Goal: Transaction & Acquisition: Register for event/course

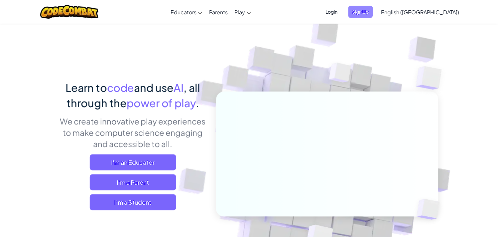
click at [373, 13] on span "Sign Up" at bounding box center [360, 12] width 25 height 12
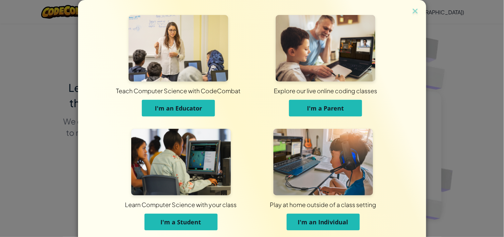
click at [218, 171] on img at bounding box center [181, 162] width 100 height 66
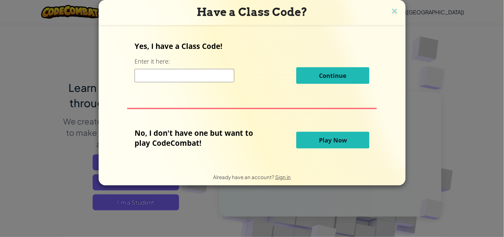
click at [214, 72] on input at bounding box center [185, 75] width 100 height 13
paste input "TurnFunShape"
type input "TurnFunShape"
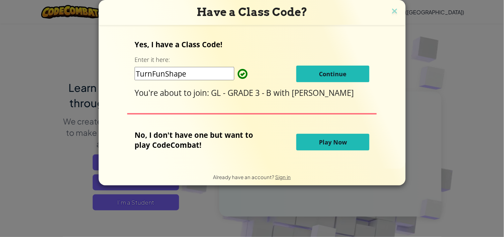
click at [320, 66] on button "Continue" at bounding box center [332, 73] width 73 height 17
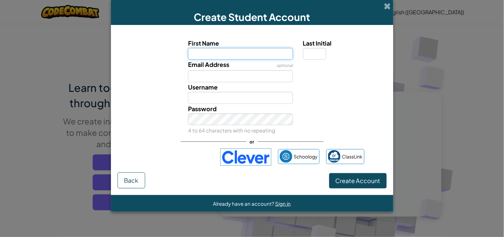
paste input "GLADAMS"
type input "GLADAM"
click at [317, 48] on input "Last Initial" at bounding box center [314, 54] width 23 height 12
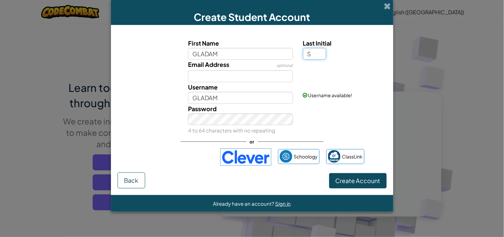
type input "S"
type input "GLADAMS"
click at [348, 102] on div "Username GLADAMS Username available!" at bounding box center [252, 93] width 276 height 22
click at [349, 179] on span "Create Account" at bounding box center [358, 180] width 45 height 8
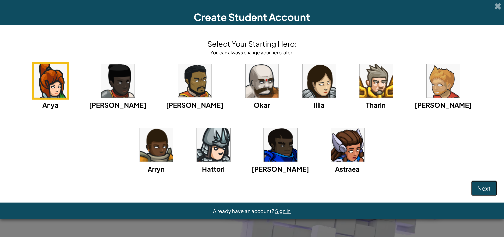
click button "Next" at bounding box center [485, 187] width 26 height 15
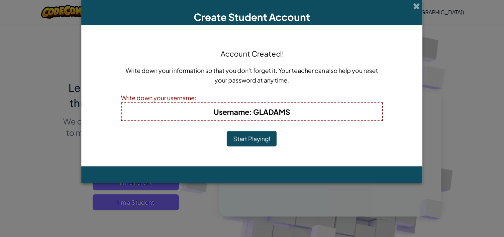
click at [227, 131] on button "Start Playing!" at bounding box center [252, 138] width 50 height 15
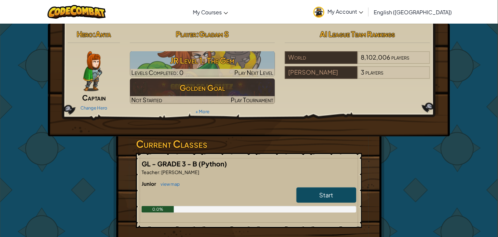
click at [367, 15] on link "My Account" at bounding box center [338, 11] width 56 height 21
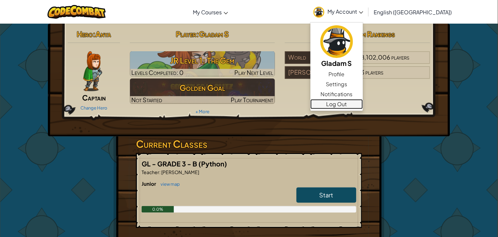
click at [363, 102] on link "Log Out" at bounding box center [336, 104] width 53 height 10
